Goal: Task Accomplishment & Management: Use online tool/utility

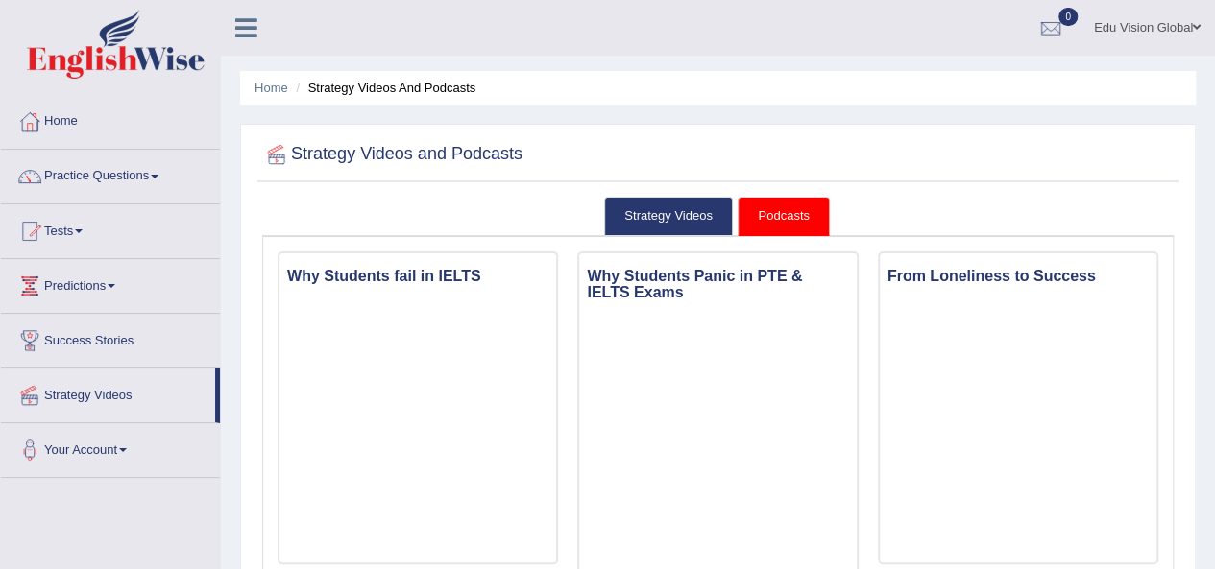
click at [76, 230] on link "Tests" at bounding box center [110, 229] width 219 height 48
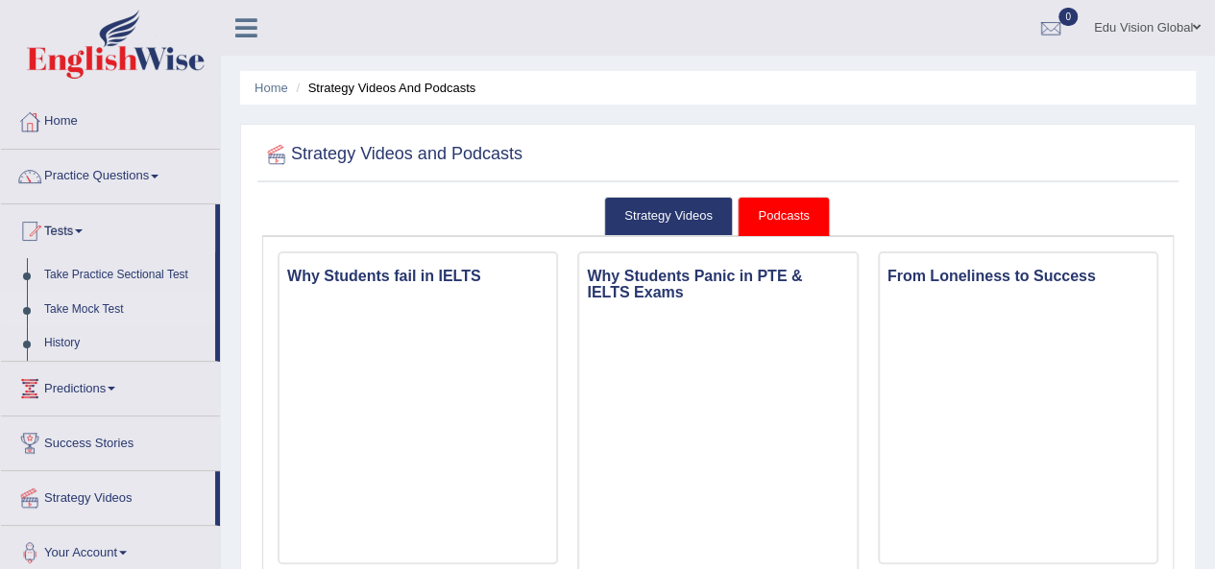
click at [75, 307] on link "Take Mock Test" at bounding box center [126, 310] width 180 height 35
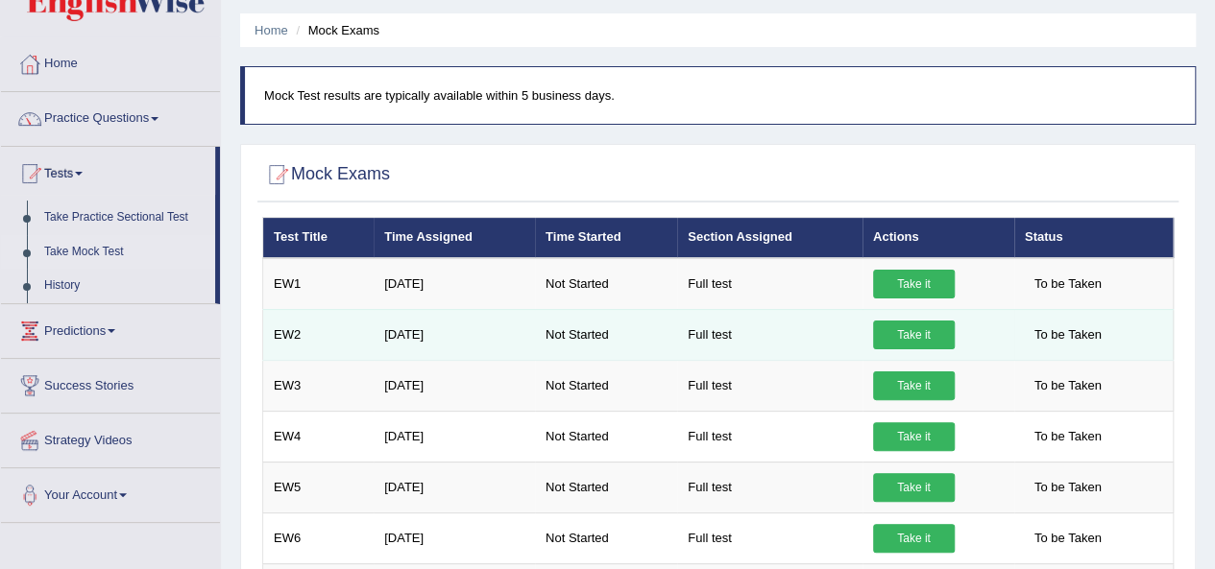
scroll to position [57, 0]
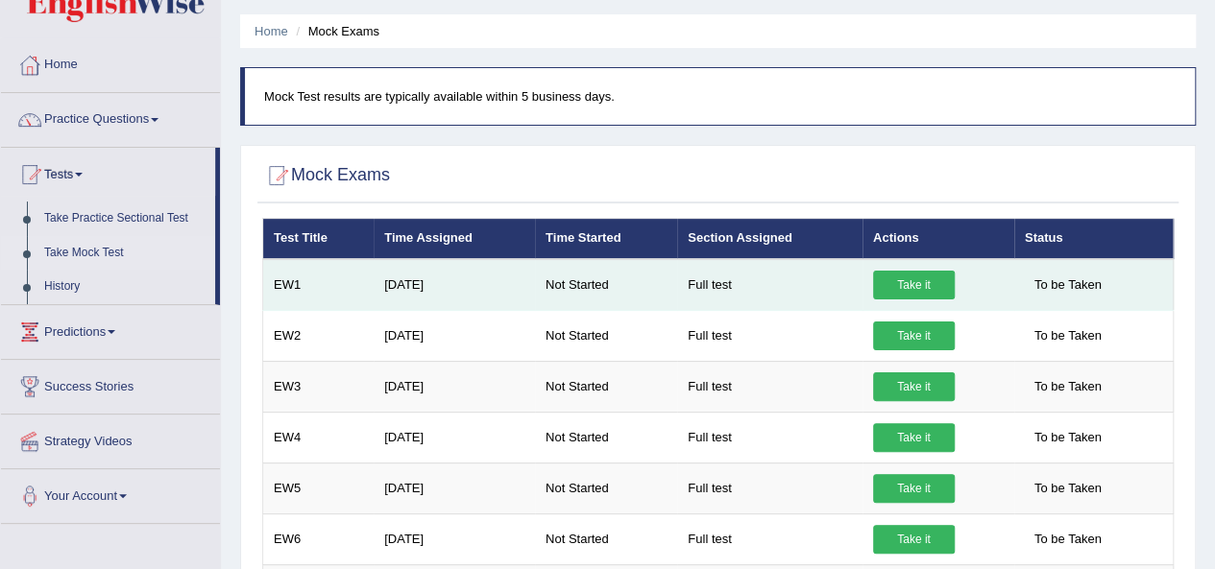
click at [941, 281] on link "Take it" at bounding box center [914, 285] width 82 height 29
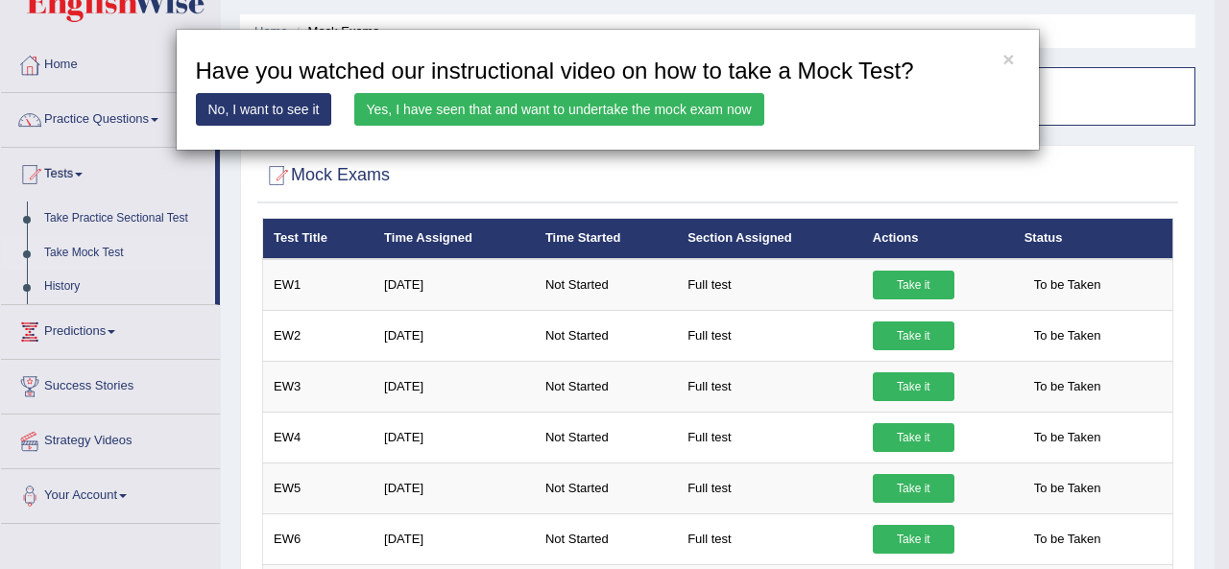
click at [305, 114] on link "No, I want to see it" at bounding box center [264, 109] width 136 height 33
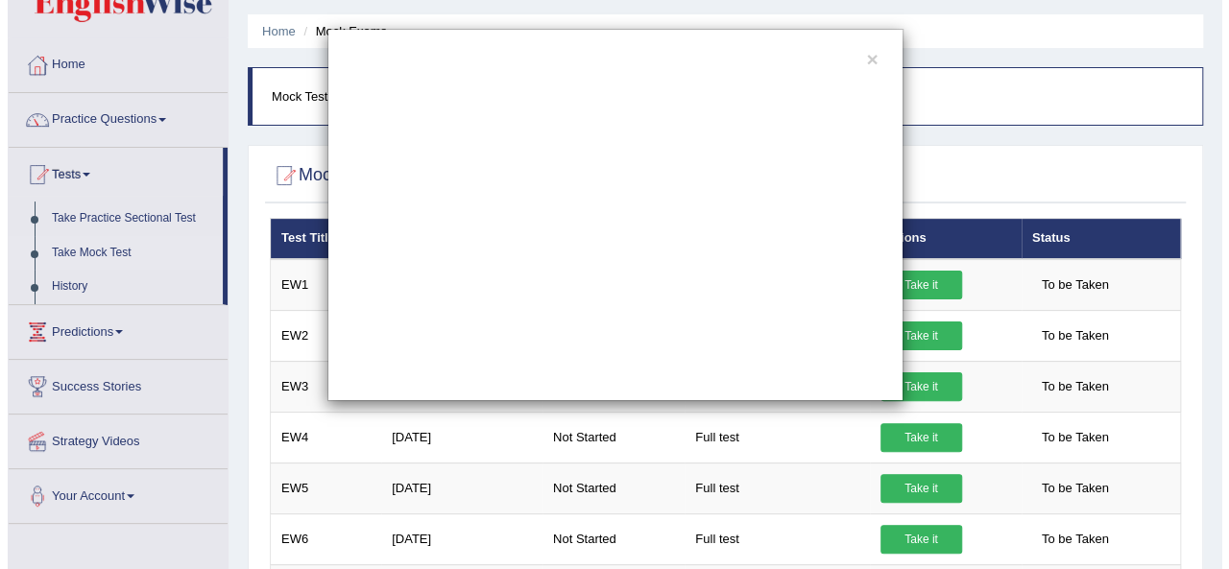
scroll to position [0, 0]
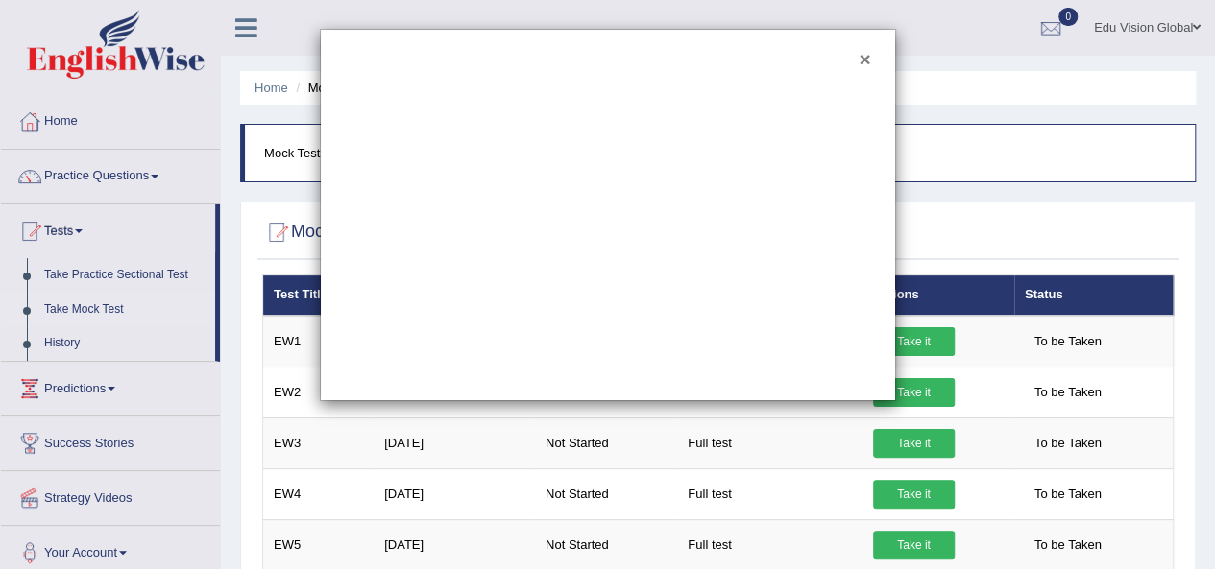
click at [869, 63] on button "×" at bounding box center [864, 59] width 12 height 20
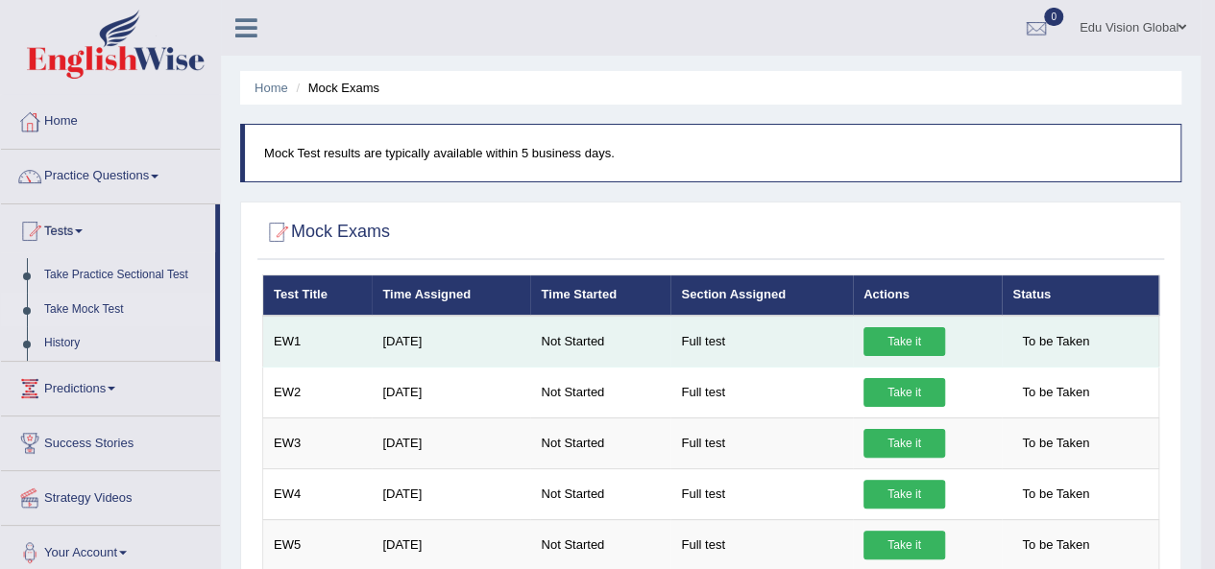
click at [892, 342] on link "Take it" at bounding box center [904, 341] width 82 height 29
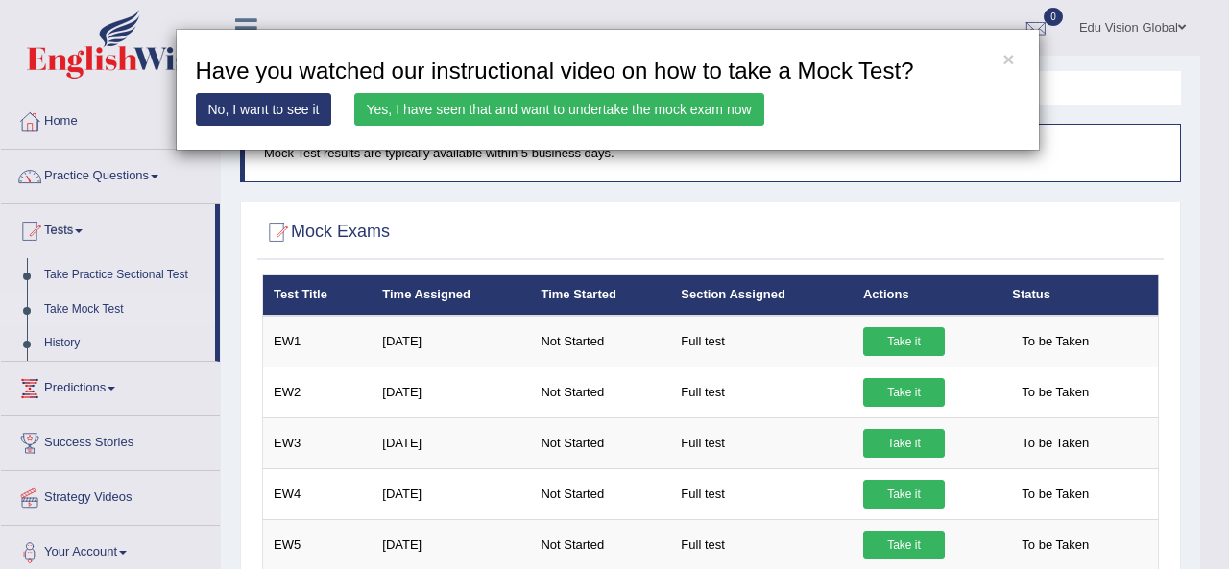
click at [721, 99] on link "Yes, I have seen that and want to undertake the mock exam now" at bounding box center [559, 109] width 410 height 33
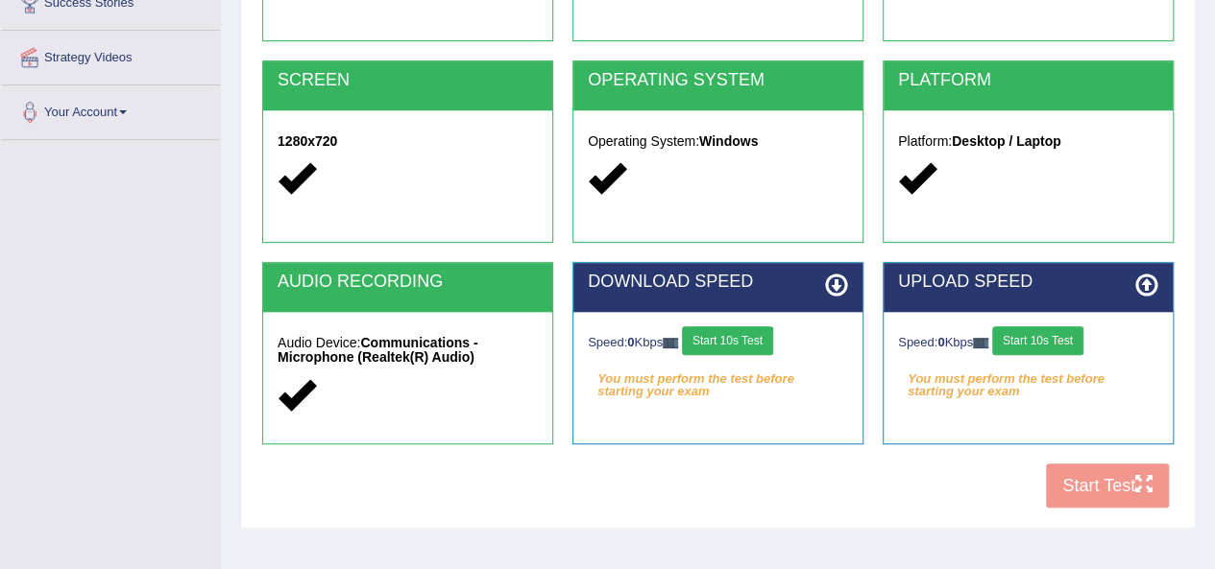
click at [759, 337] on button "Start 10s Test" at bounding box center [727, 340] width 91 height 29
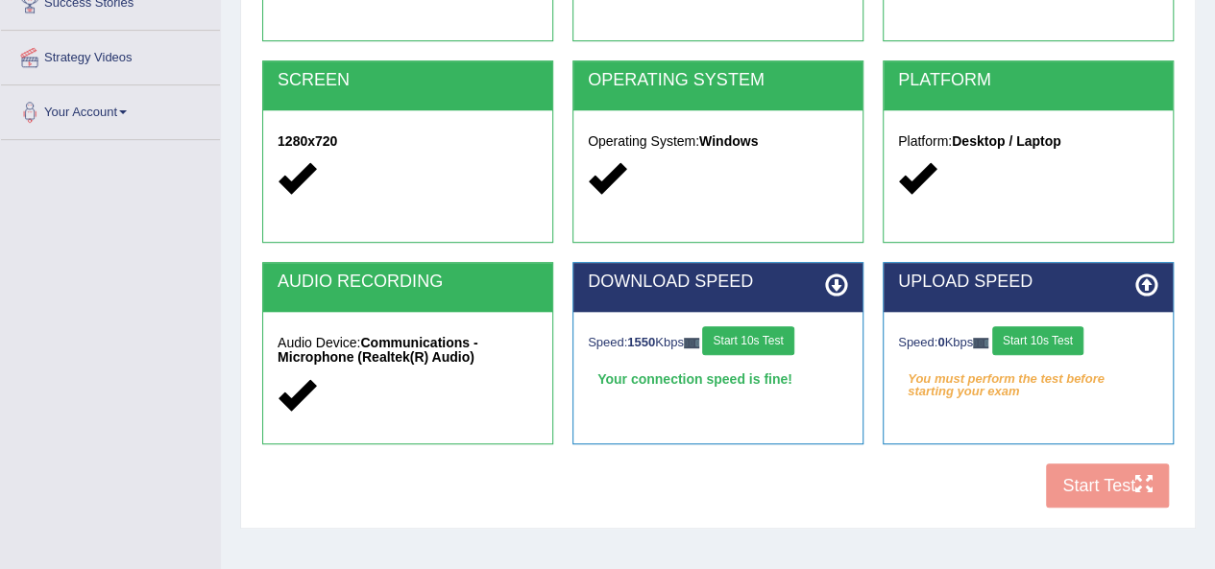
click at [1034, 345] on button "Start 10s Test" at bounding box center [1037, 340] width 91 height 29
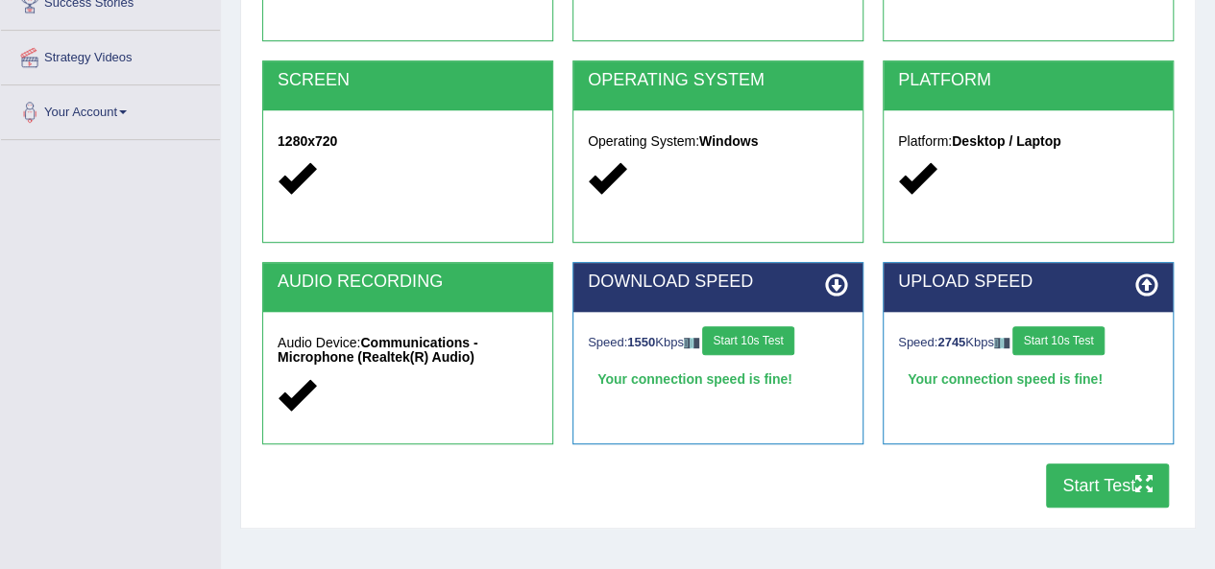
click at [1105, 505] on button "Start Test" at bounding box center [1107, 486] width 123 height 44
